Goal: Information Seeking & Learning: Learn about a topic

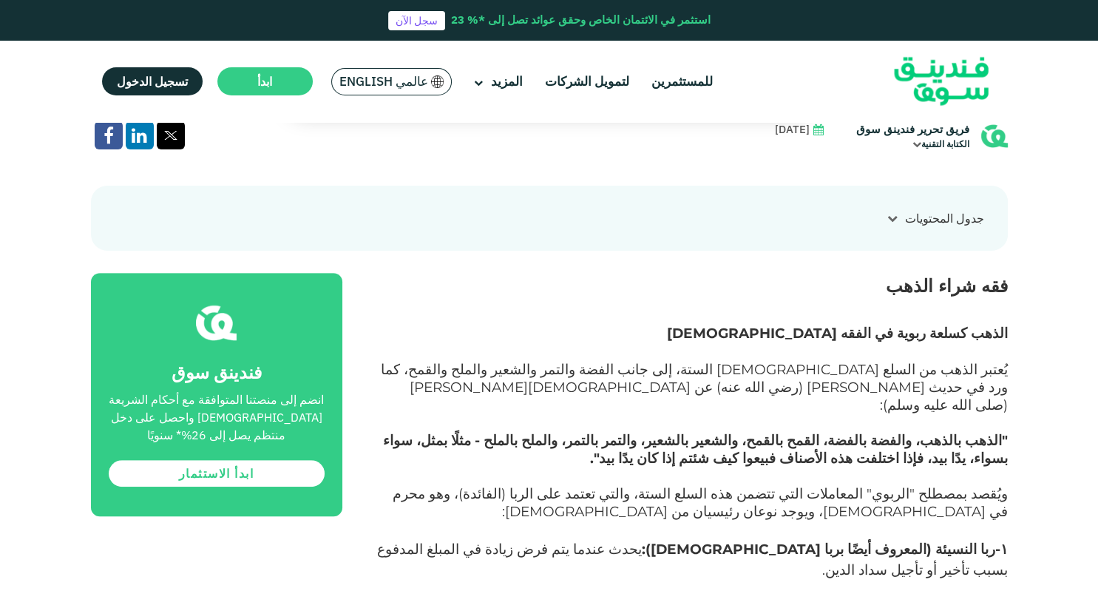
scroll to position [728, 0]
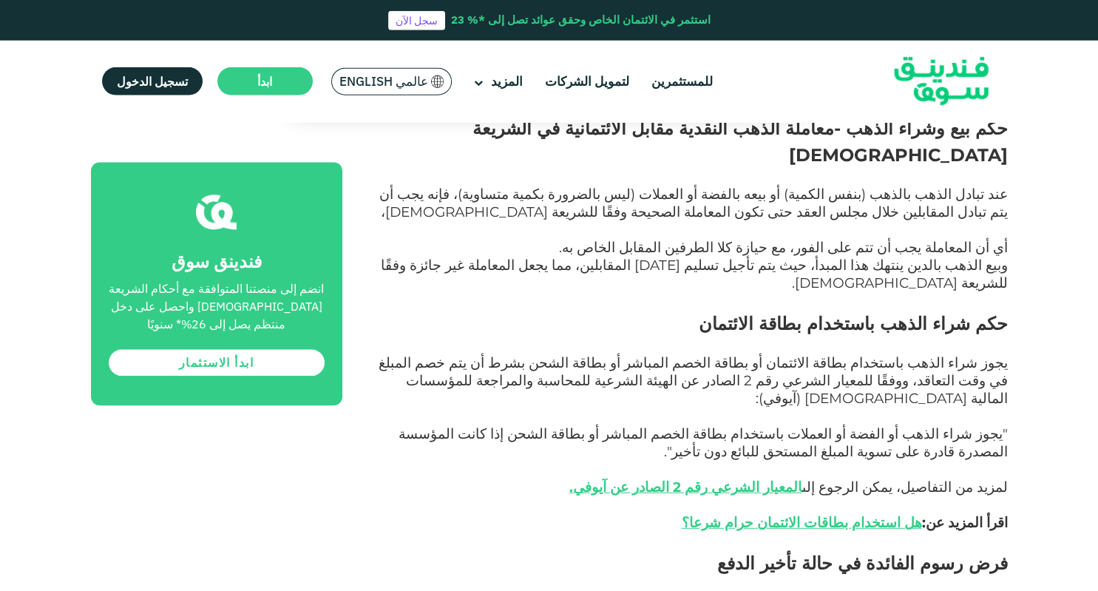
scroll to position [1457, 0]
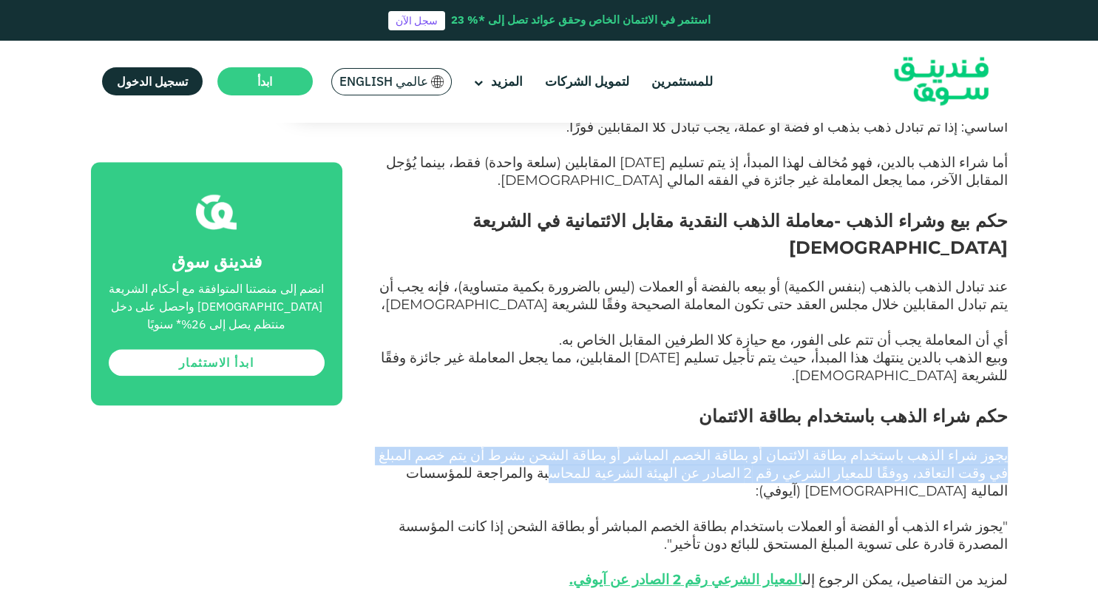
drag, startPoint x: 1016, startPoint y: 339, endPoint x: 789, endPoint y: 360, distance: 227.8
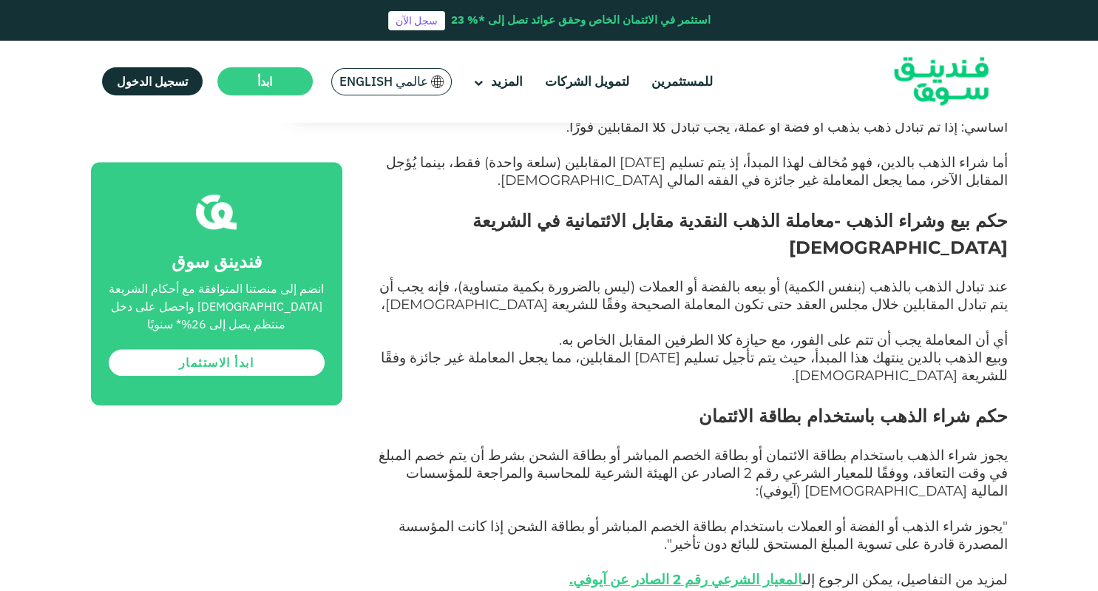
click at [728, 446] on span "يجوز شراء الذهب باستخدام بطاقة الائتمان أو بطاقة الخصم المباشر أو بطاقة الشحن ب…" at bounding box center [692, 472] width 629 height 52
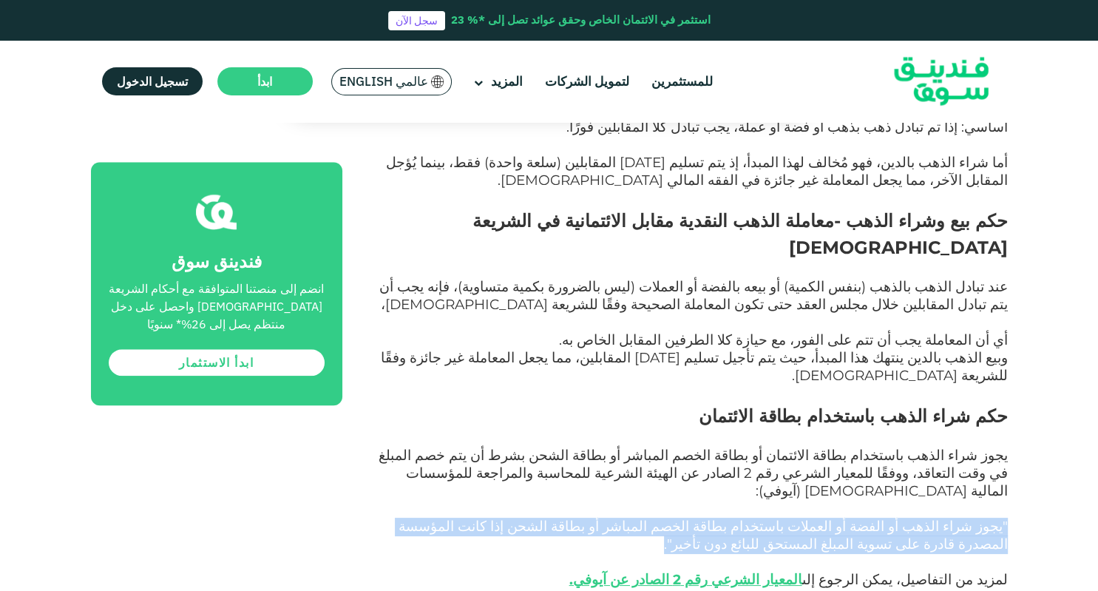
drag, startPoint x: 1024, startPoint y: 395, endPoint x: 586, endPoint y: 409, distance: 437.8
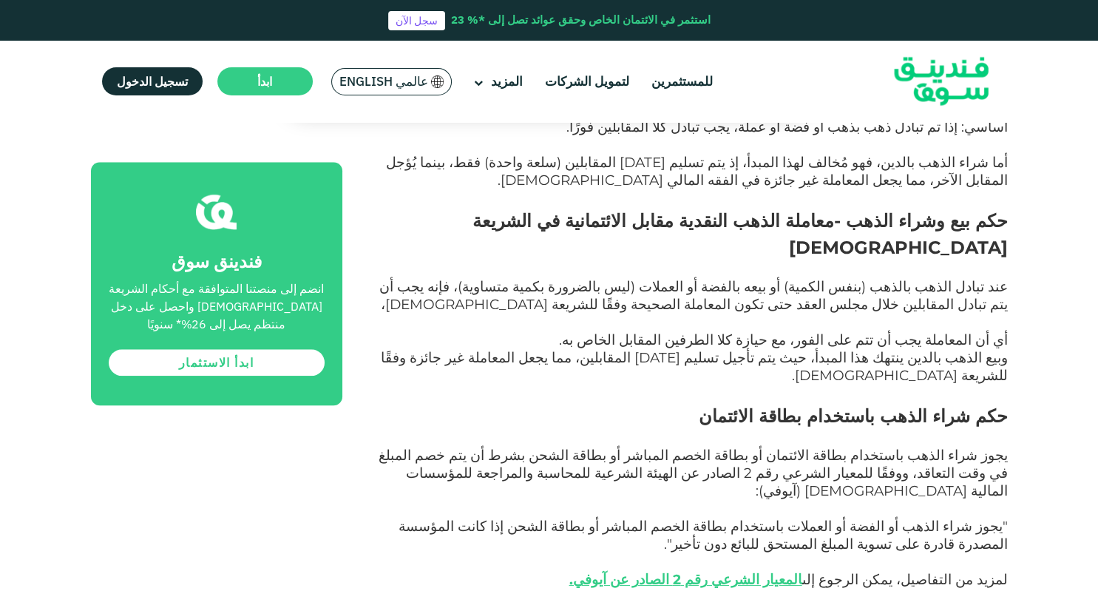
click at [592, 554] on p at bounding box center [691, 563] width 632 height 18
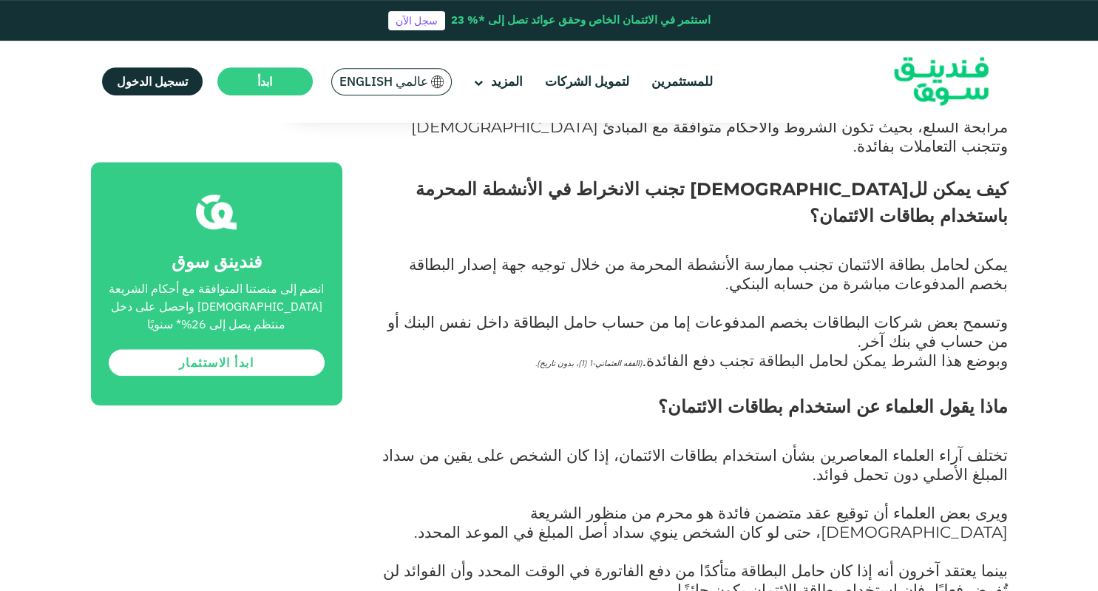
scroll to position [1457, 0]
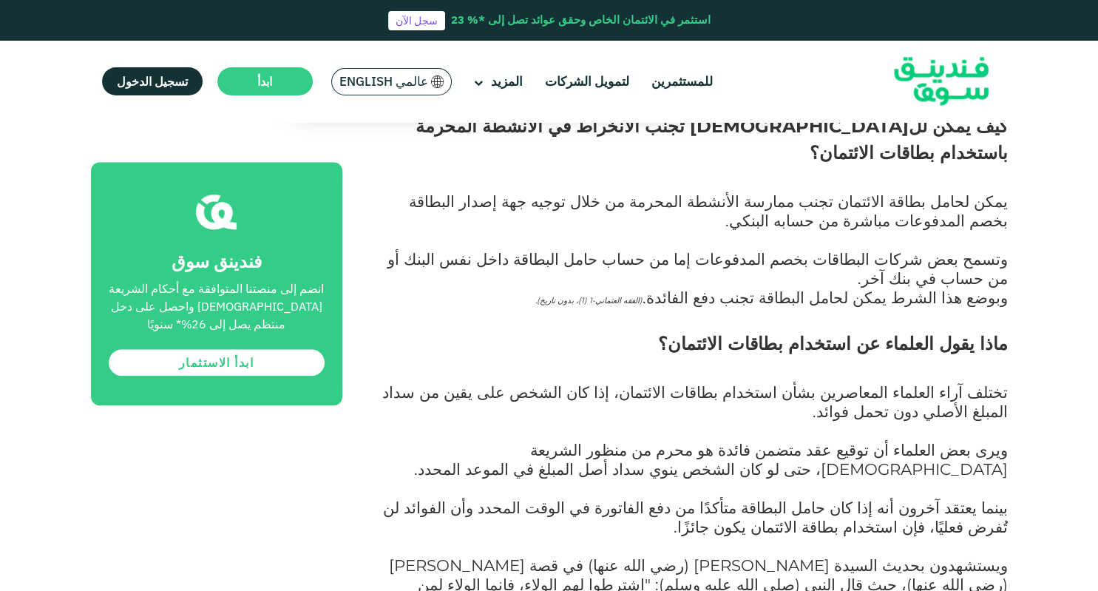
click at [894, 497] on span "بينما يعتقد آخرون أنه إذا كان حامل البطاقة متأكدًا من دفع الفاتورة في الوقت الم…" at bounding box center [695, 516] width 625 height 38
click at [812, 499] on p "بينما يعتقد آخرون أنه إذا كان حامل البطاقة متأكدًا من دفع الفاتورة في الوقت الم…" at bounding box center [691, 528] width 632 height 58
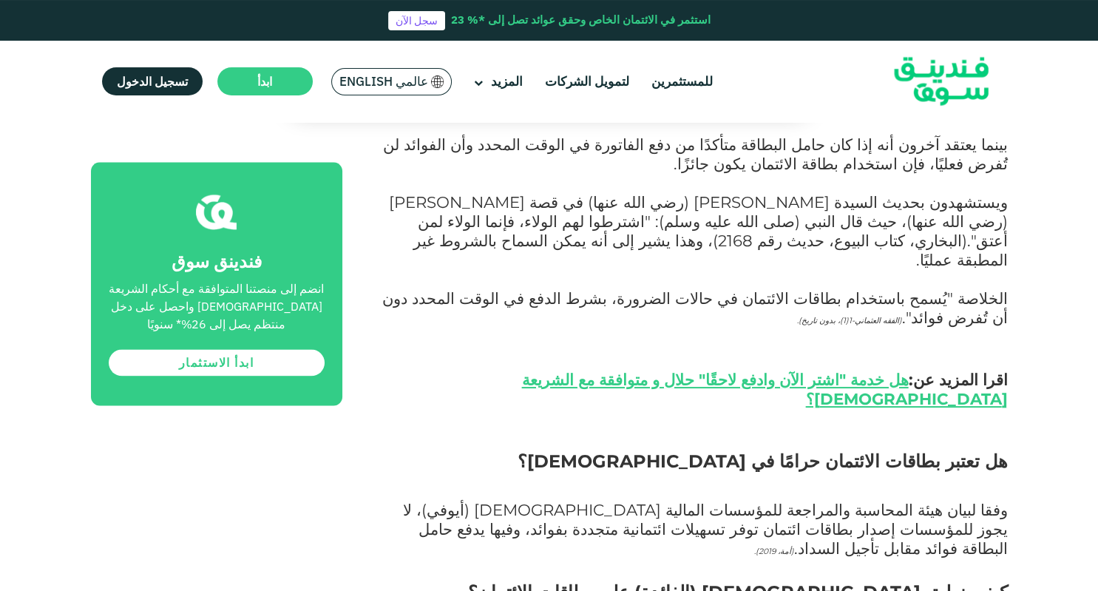
scroll to position [1821, 0]
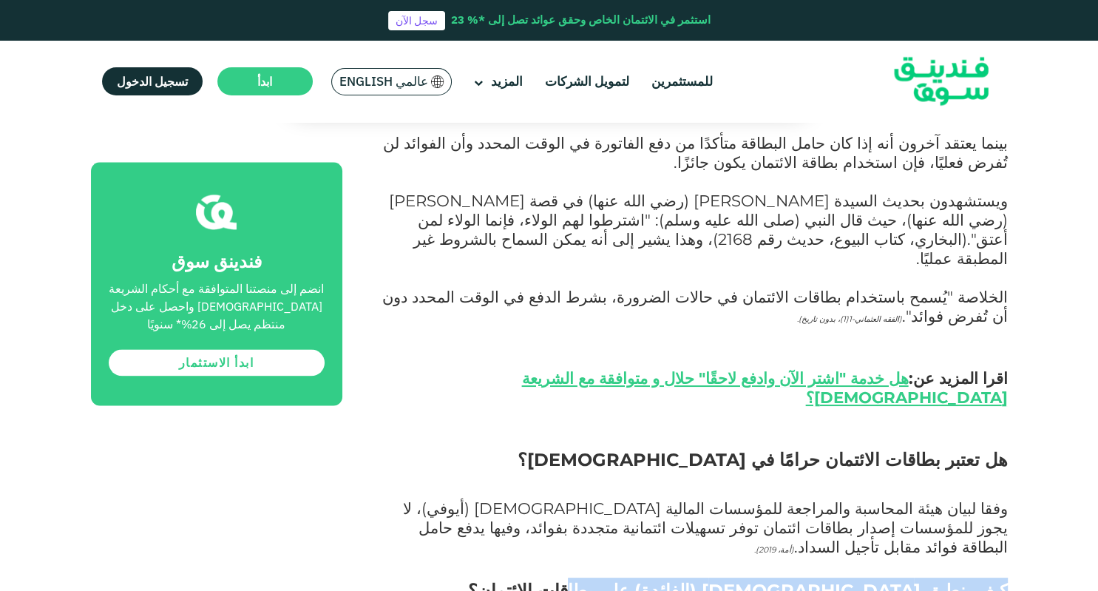
drag, startPoint x: 1013, startPoint y: 360, endPoint x: 693, endPoint y: 362, distance: 320.8
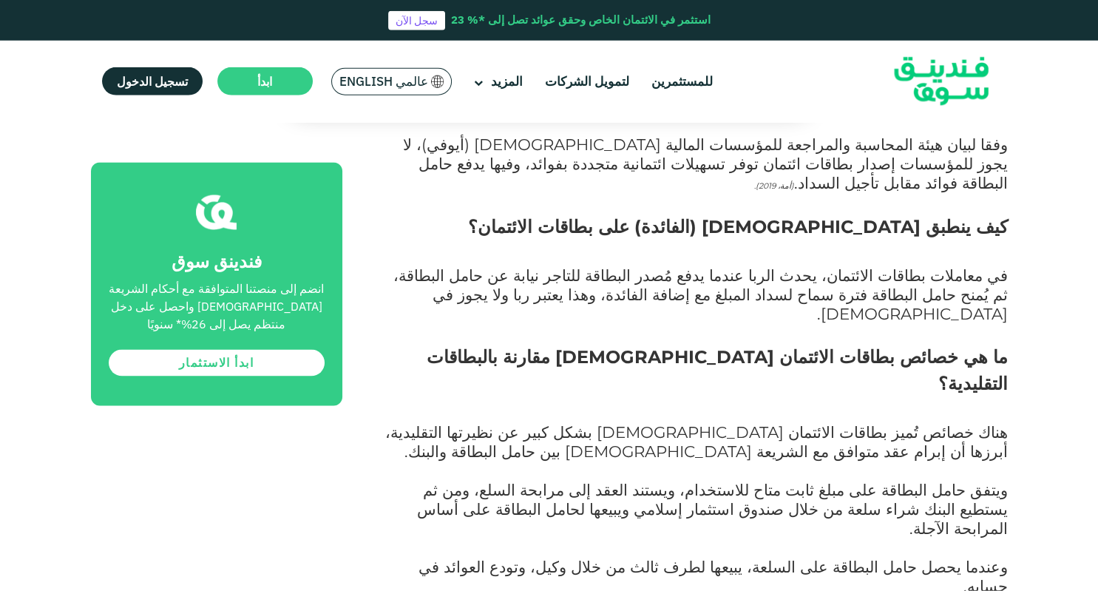
scroll to position [2185, 0]
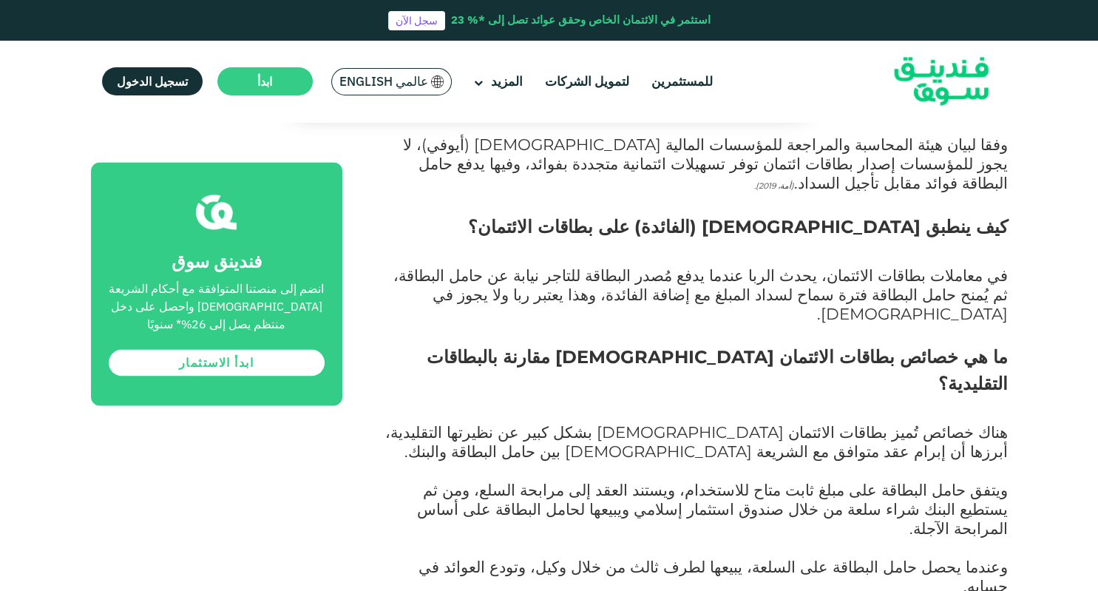
scroll to position [2367, 0]
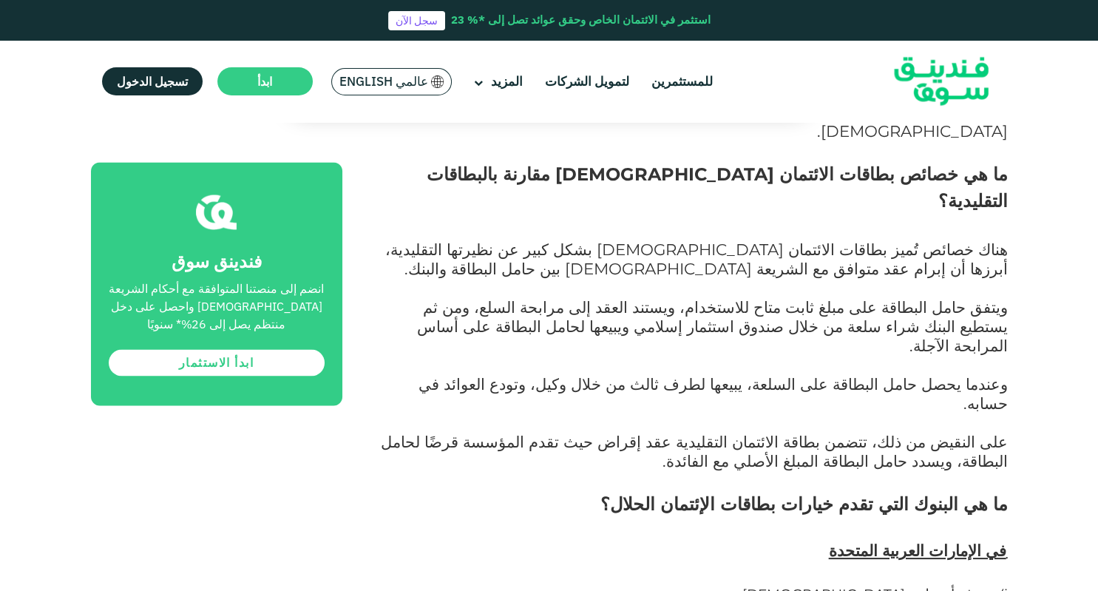
click at [917, 585] on span "مصرف أبو ظبي [DEMOGRAPHIC_DATA]" at bounding box center [870, 593] width 257 height 17
copy span "i)"
